Goal: Find specific page/section: Find specific page/section

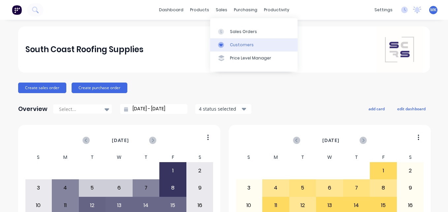
click at [236, 44] on div "Customers" at bounding box center [242, 45] width 24 height 6
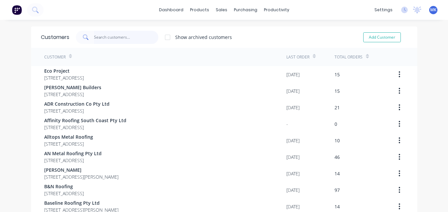
click at [135, 38] on input "text" at bounding box center [126, 37] width 64 height 13
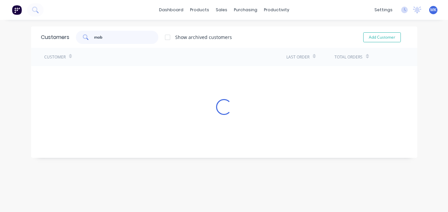
type input "mob"
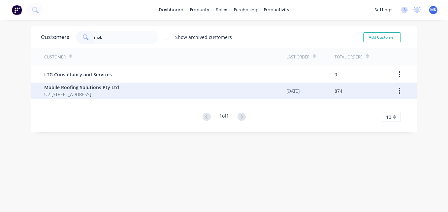
click at [119, 94] on span "U2 [STREET_ADDRESS]" at bounding box center [81, 94] width 75 height 7
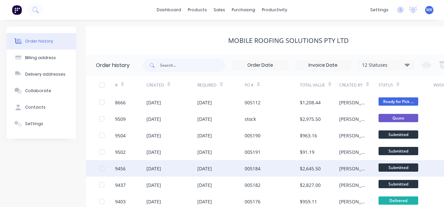
click at [267, 164] on div "005184" at bounding box center [271, 168] width 55 height 17
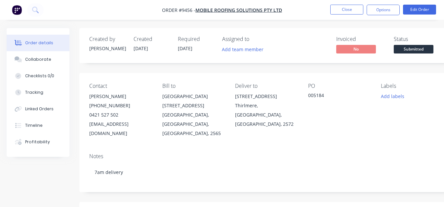
scroll to position [66, 0]
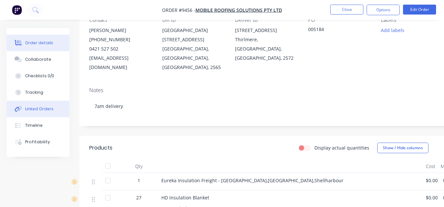
click at [39, 110] on div "Linked Orders" at bounding box center [39, 109] width 28 height 6
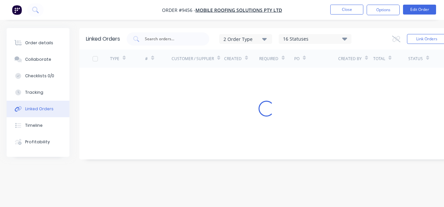
scroll to position [5, 0]
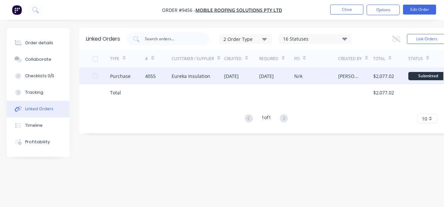
click at [253, 77] on div "[DATE]" at bounding box center [241, 76] width 35 height 17
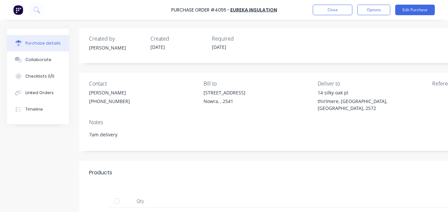
type textarea "x"
click at [330, 9] on button "Close" at bounding box center [333, 10] width 40 height 11
